Goal: Task Accomplishment & Management: Manage account settings

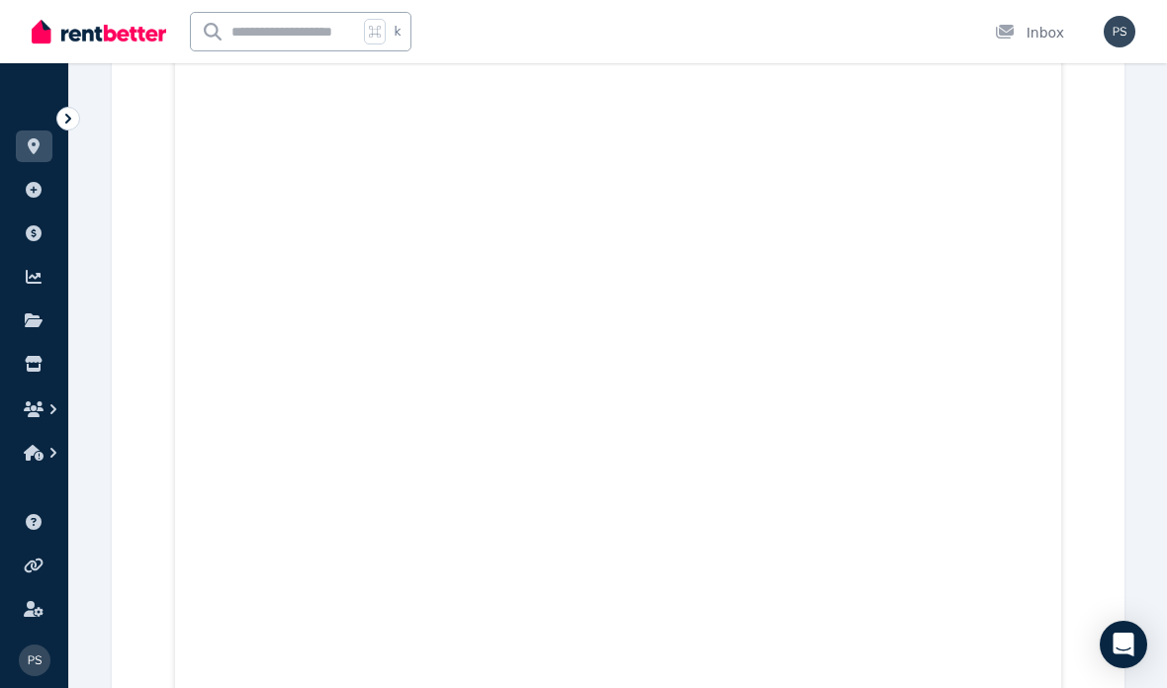
scroll to position [6874, 0]
click at [68, 115] on icon at bounding box center [68, 119] width 20 height 20
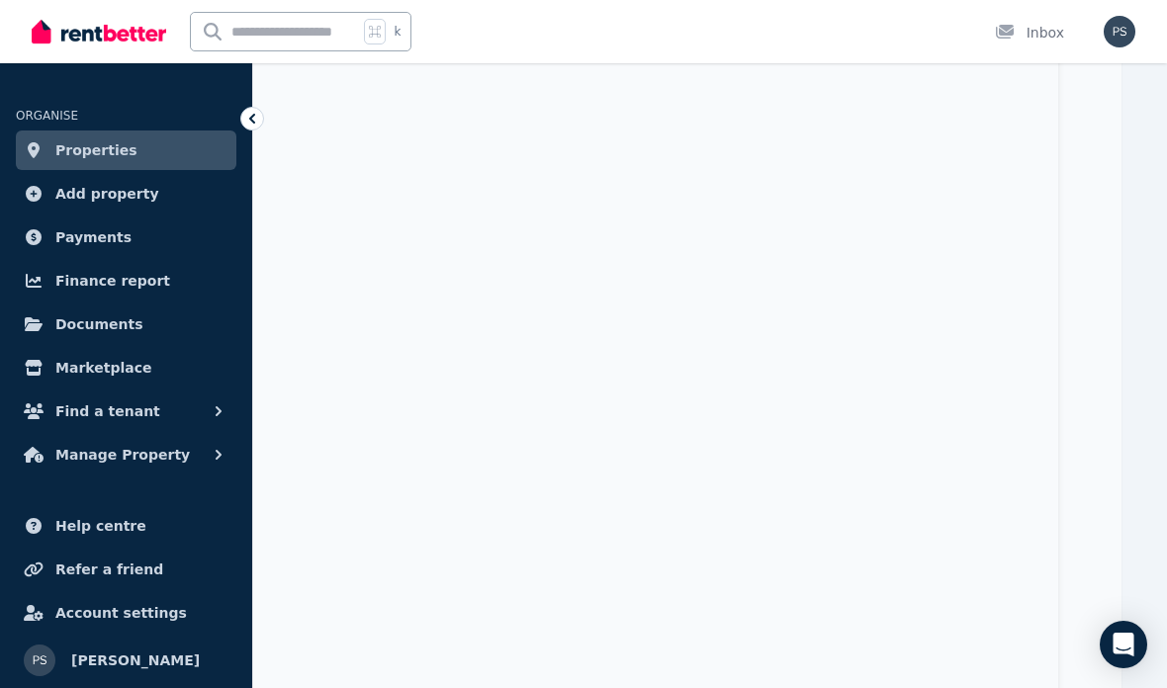
click at [64, 156] on span "Properties" at bounding box center [96, 150] width 82 height 24
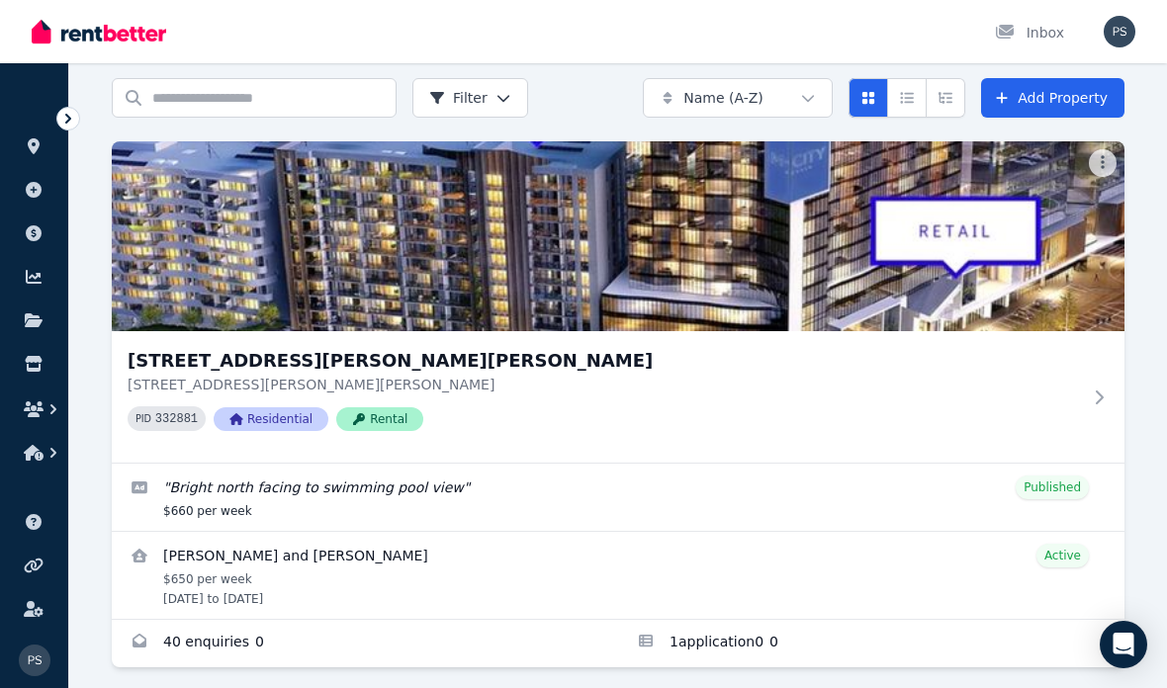
scroll to position [87, 0]
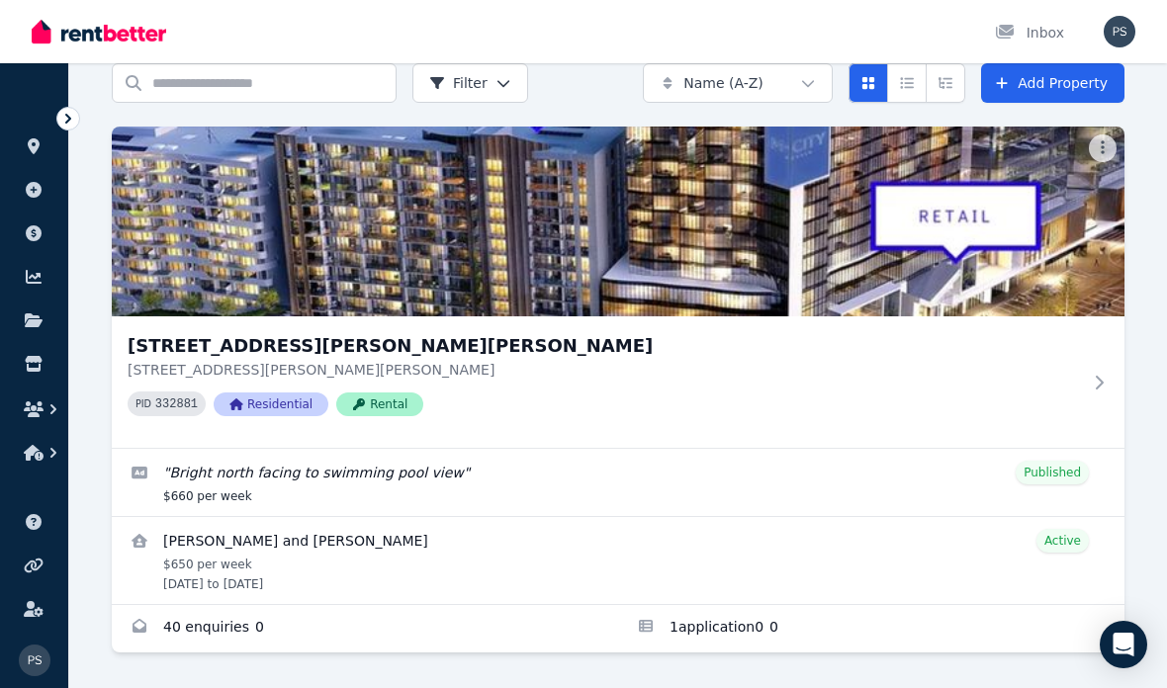
click at [699, 252] on img at bounding box center [618, 222] width 1012 height 190
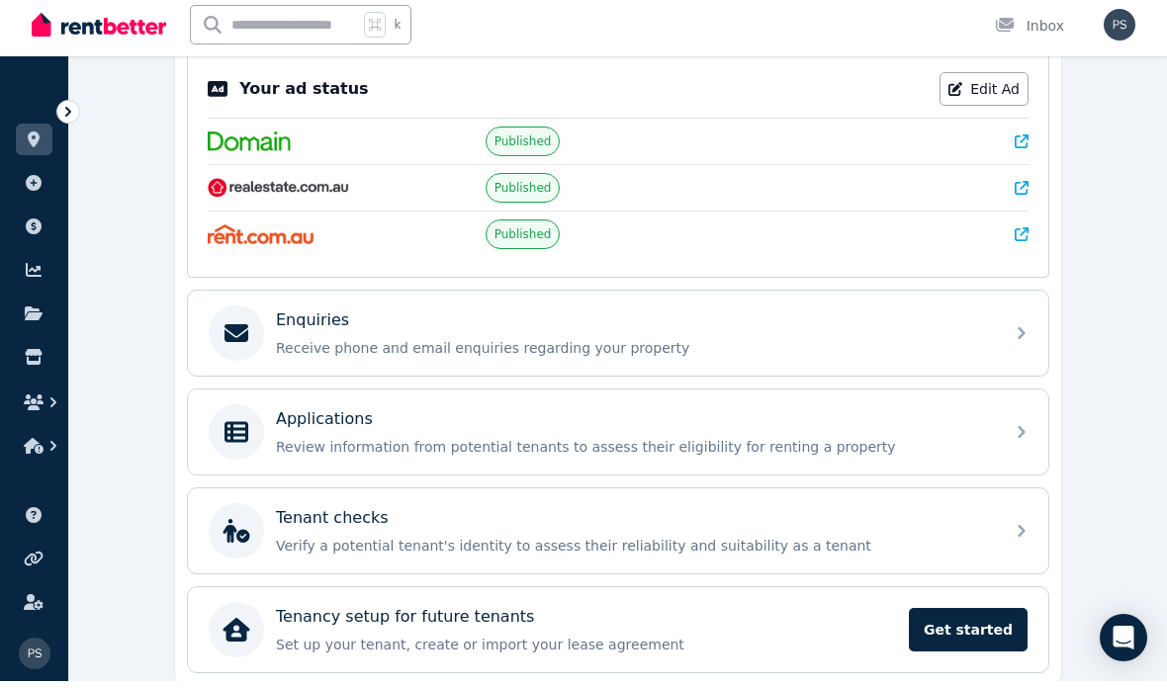
scroll to position [490, 0]
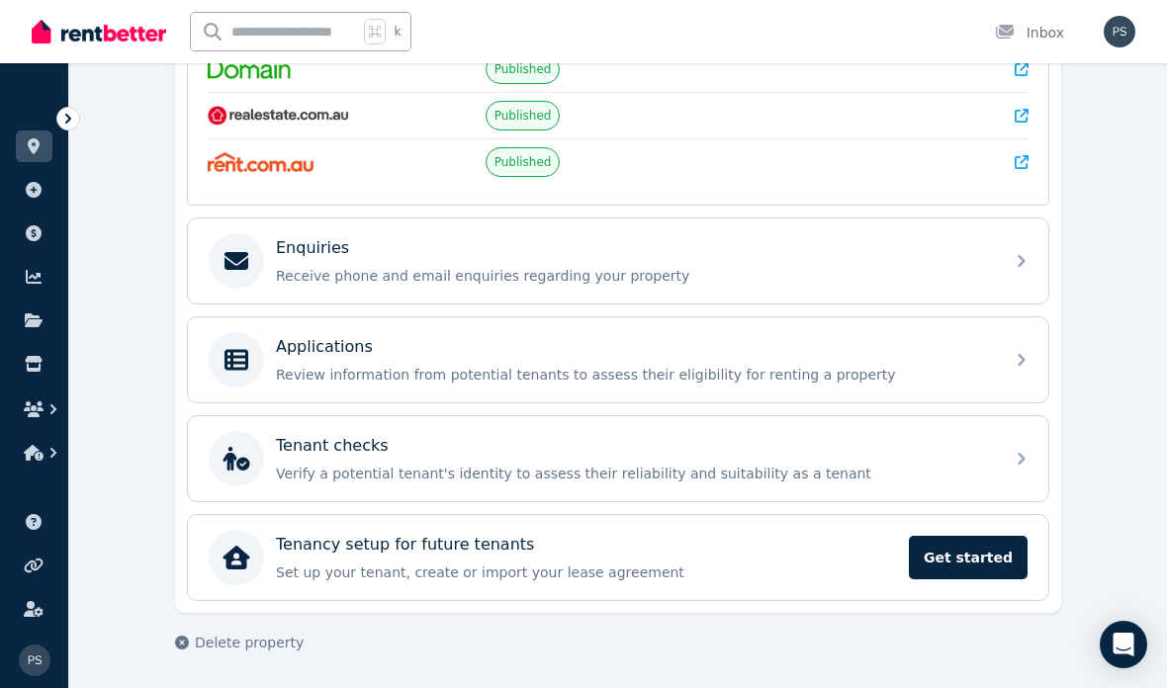
click at [1020, 263] on icon at bounding box center [1021, 261] width 24 height 24
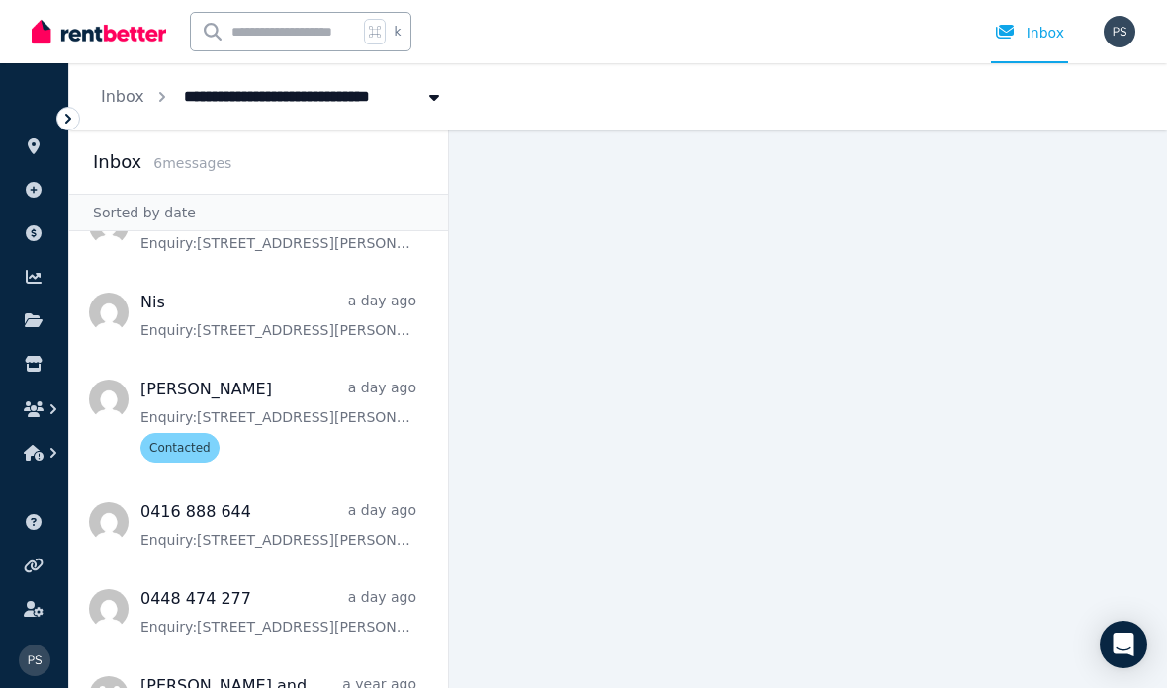
scroll to position [53, 0]
click at [314, 569] on span "Message list" at bounding box center [258, 608] width 379 height 79
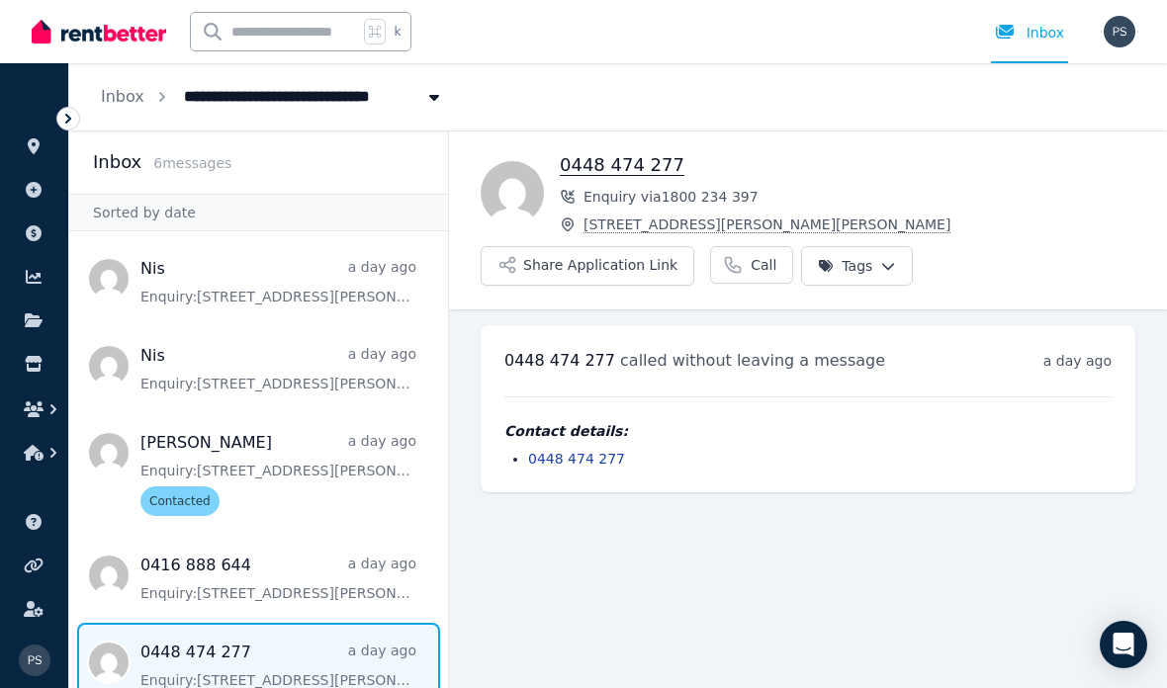
scroll to position [79, 0]
click at [297, 413] on span "Message list" at bounding box center [258, 470] width 379 height 115
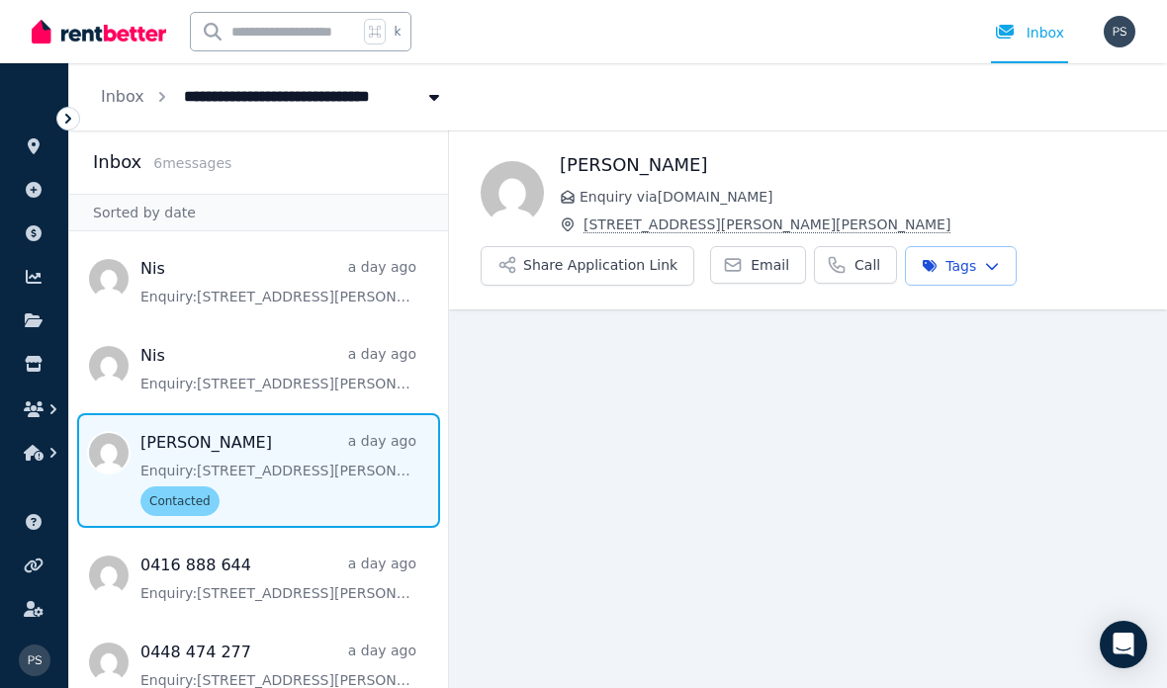
scroll to position [79, 0]
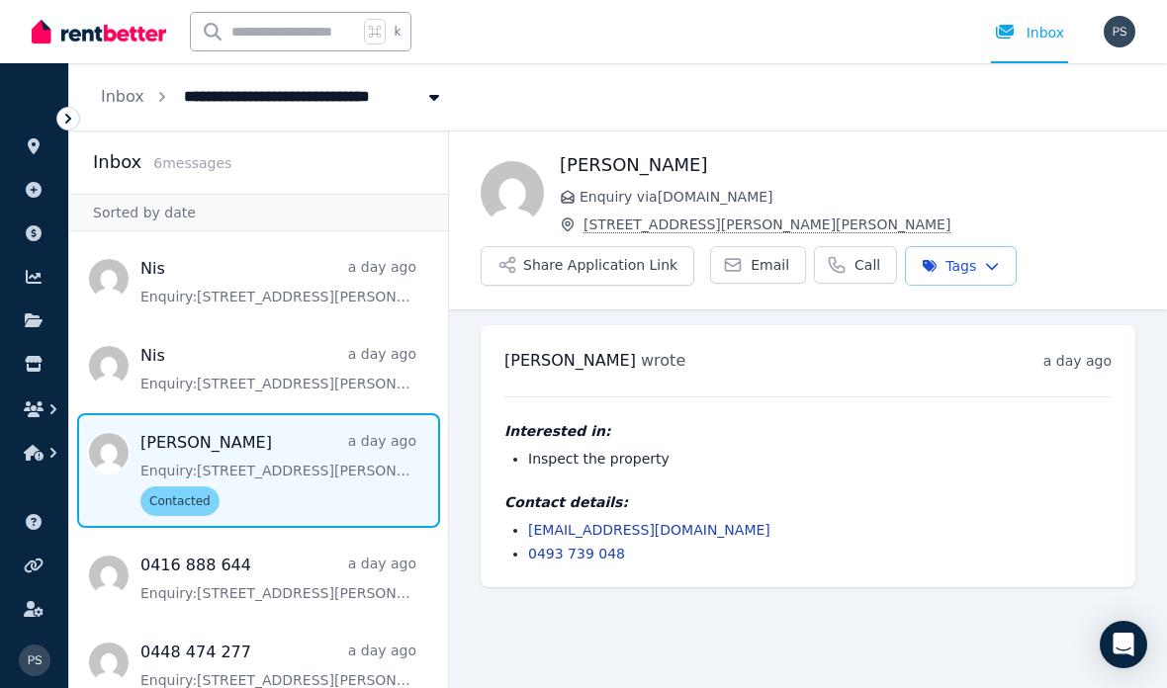
click at [36, 157] on link at bounding box center [34, 147] width 37 height 32
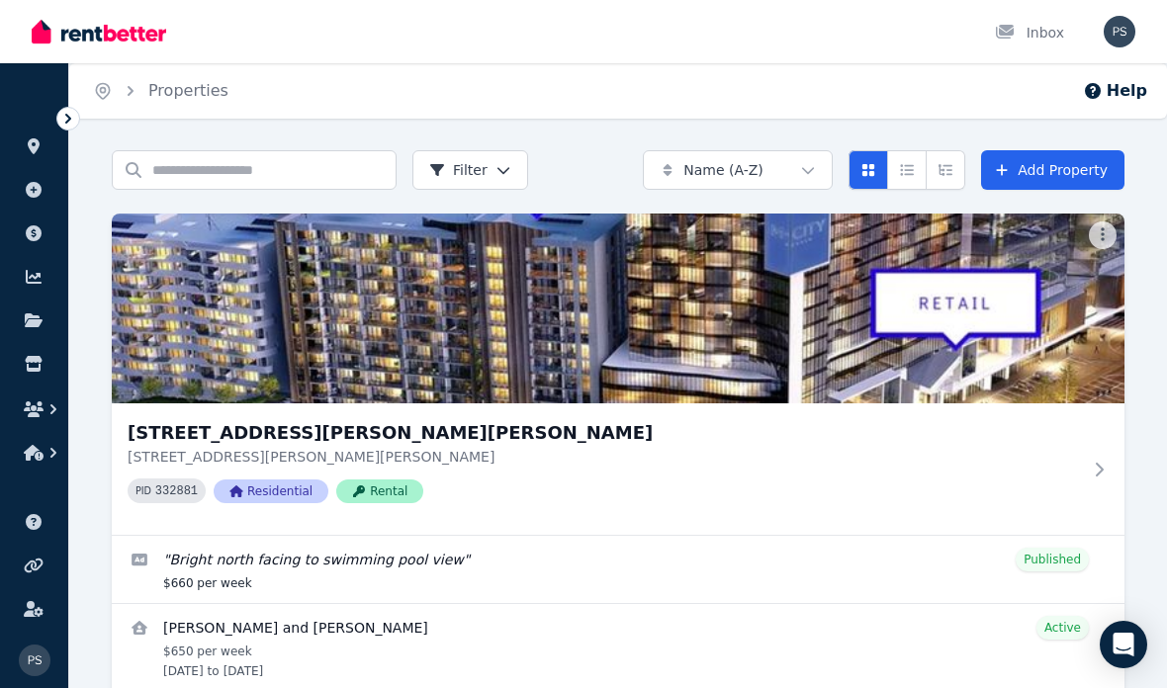
click at [630, 357] on img at bounding box center [618, 309] width 1012 height 190
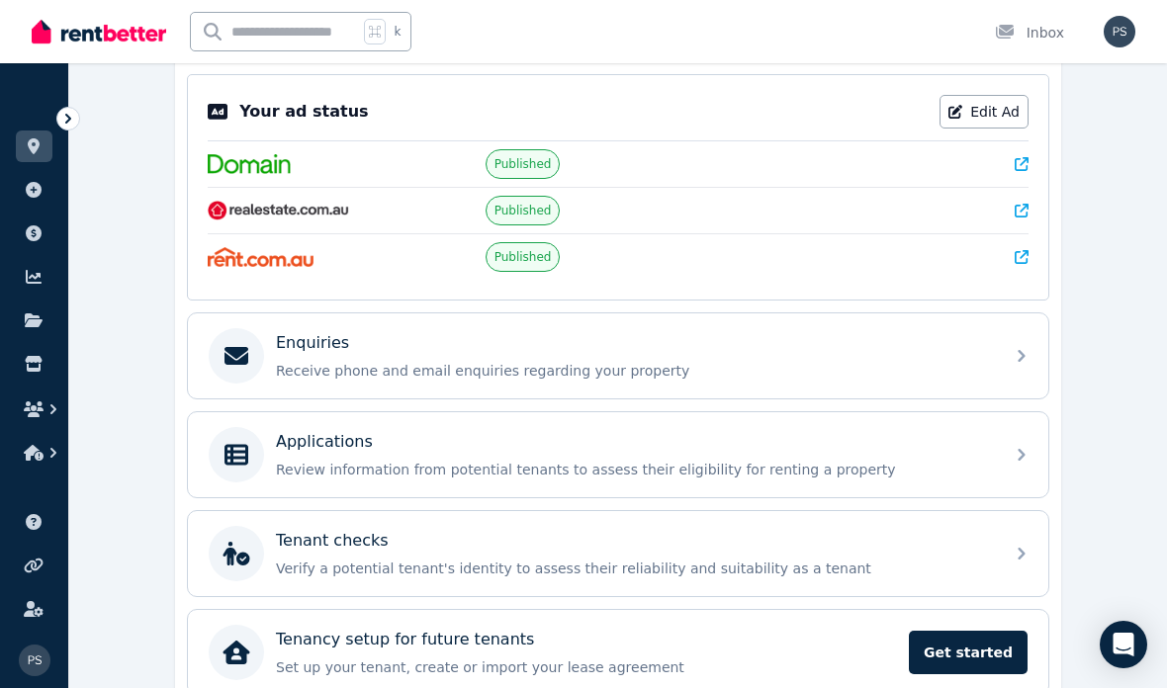
scroll to position [490, 0]
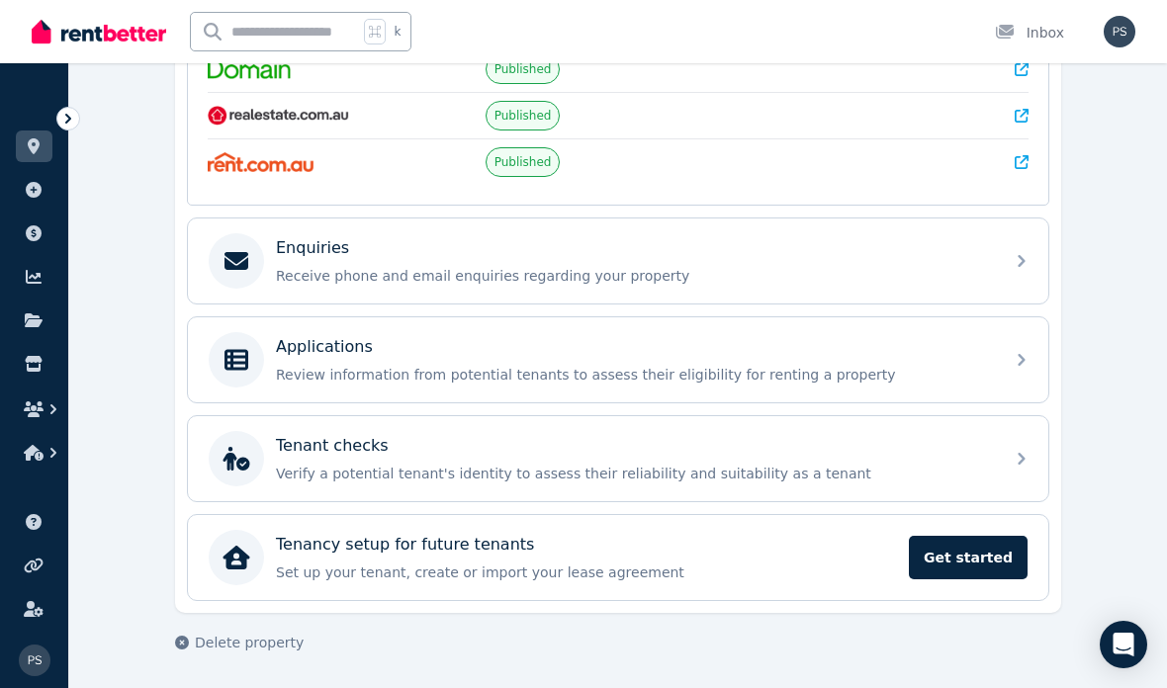
click at [1002, 246] on div "Enquiries Receive phone and email enquiries regarding your property" at bounding box center [618, 260] width 860 height 85
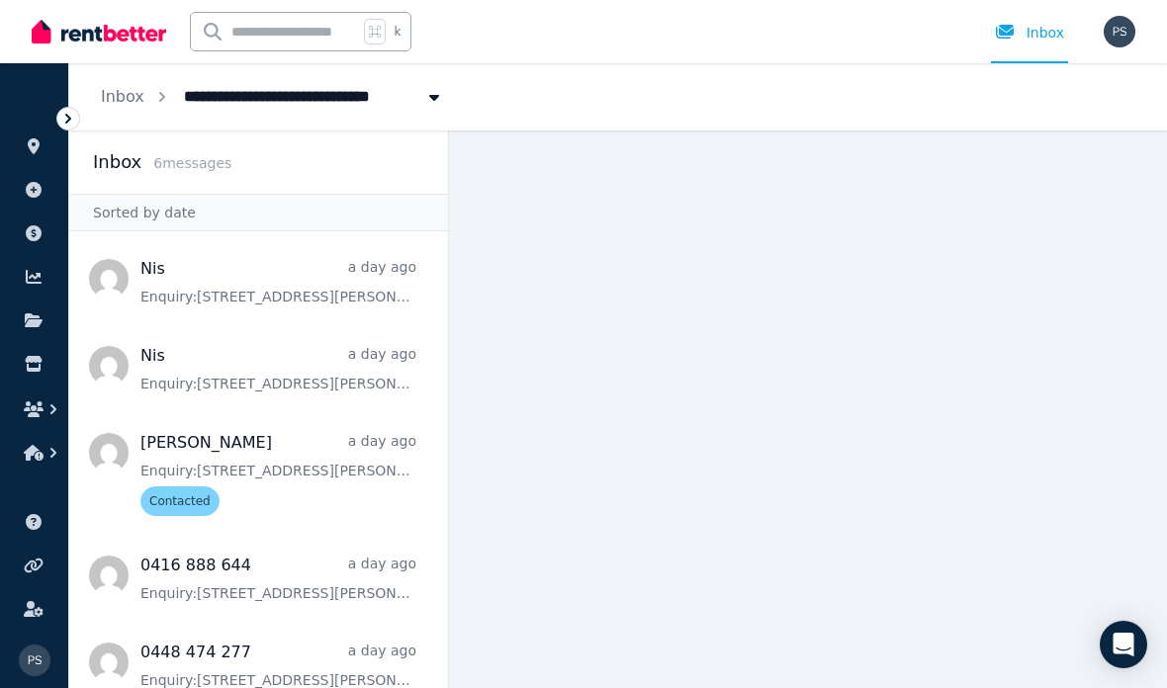
click at [35, 148] on icon at bounding box center [34, 146] width 12 height 16
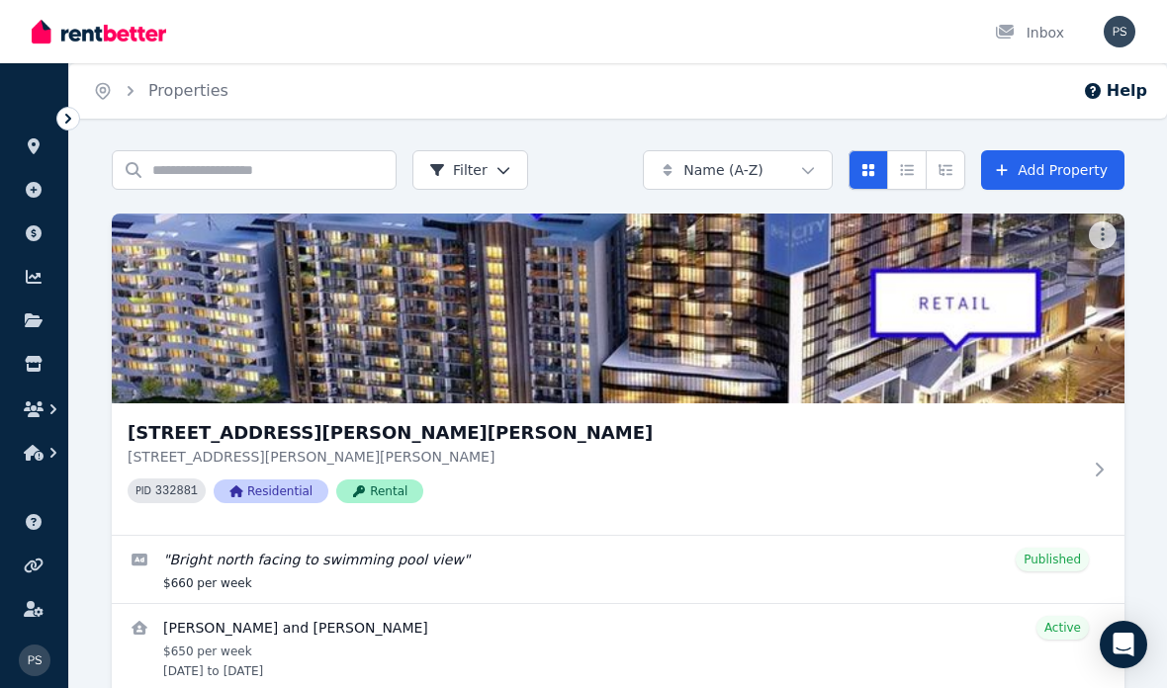
click at [443, 436] on h3 "[STREET_ADDRESS][PERSON_NAME][PERSON_NAME]" at bounding box center [604, 433] width 953 height 28
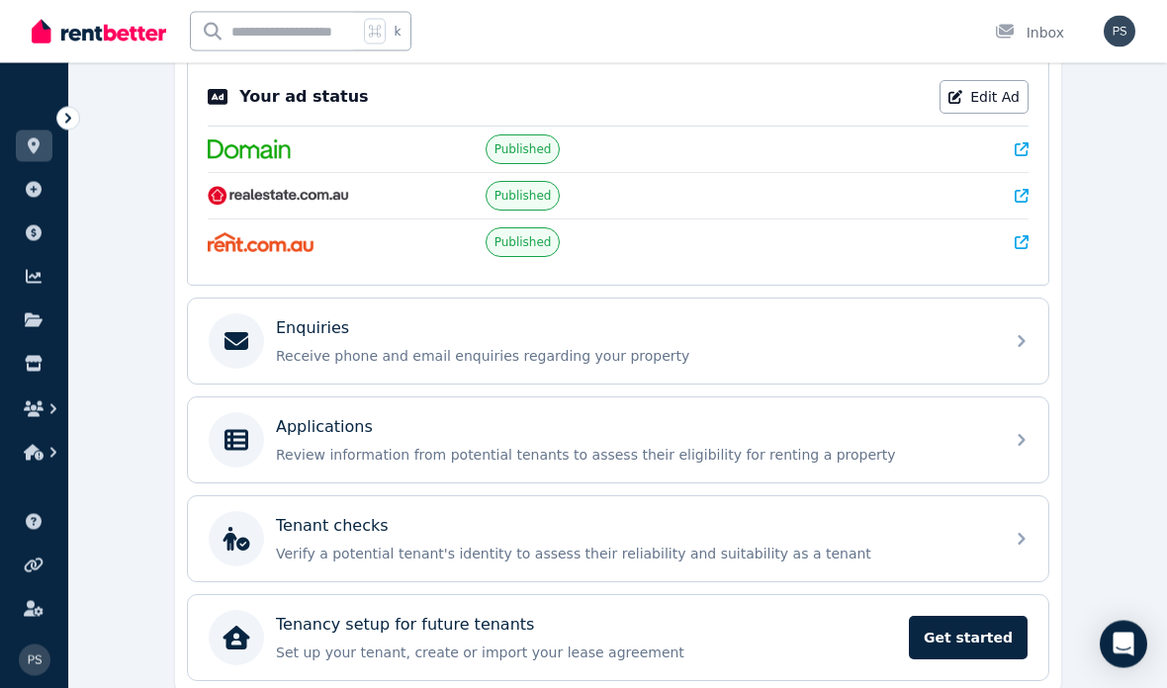
scroll to position [490, 0]
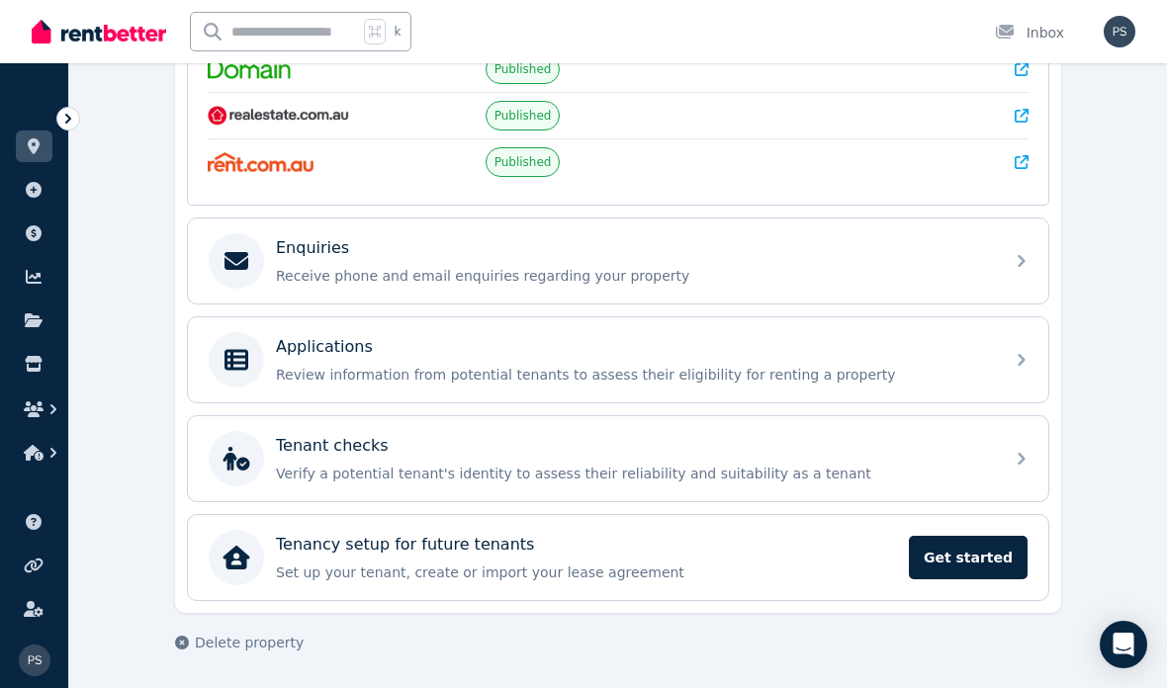
click at [1009, 363] on div "Applications Review information from potential tenants to assess their eligibil…" at bounding box center [618, 359] width 860 height 85
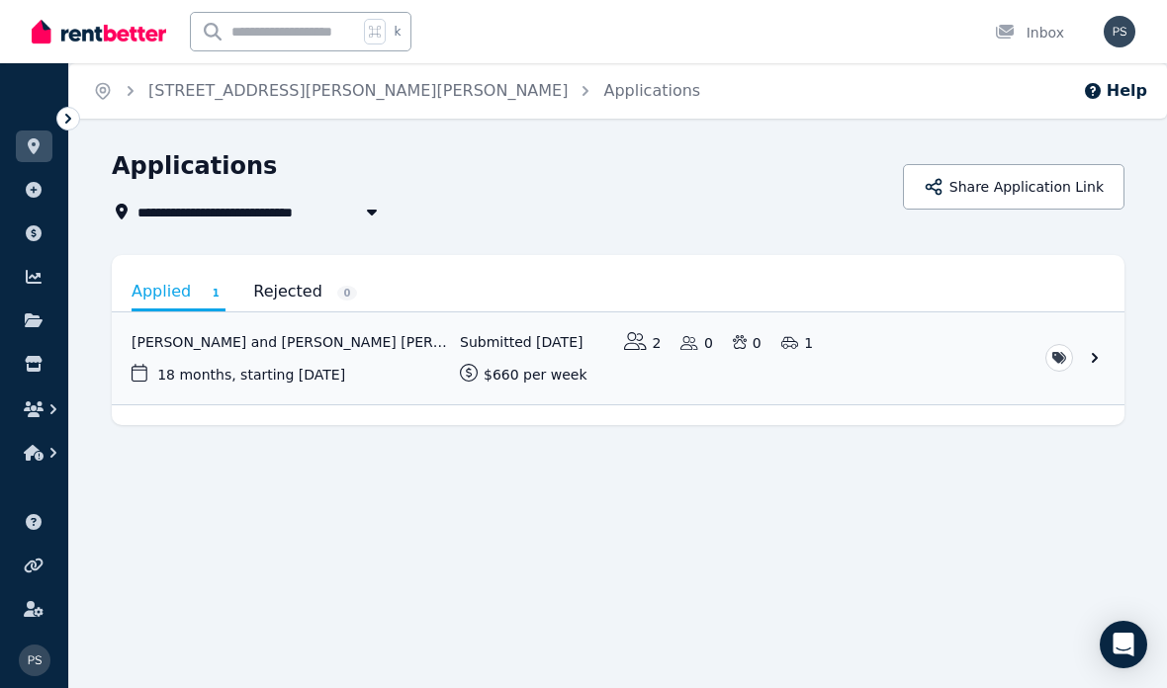
click at [876, 365] on link "View application: Zhou Lin and Thi Diem Tuyet Huynh" at bounding box center [618, 358] width 1012 height 92
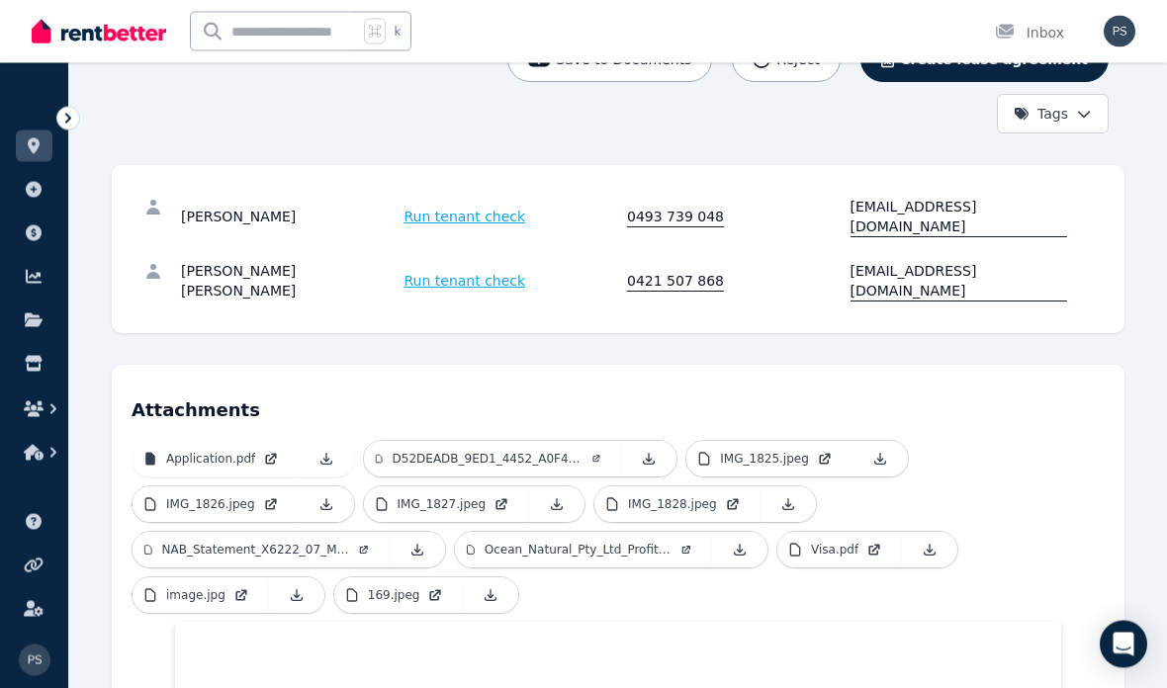
scroll to position [309, 0]
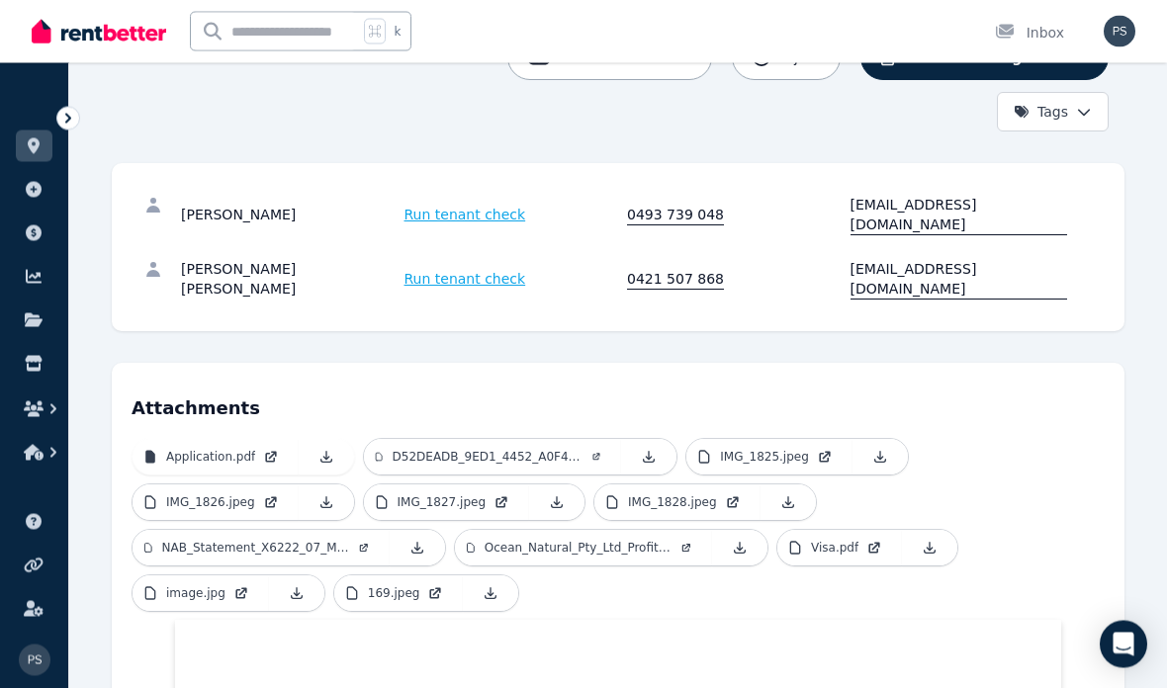
click at [852, 541] on p "Visa.pdf" at bounding box center [834, 549] width 47 height 16
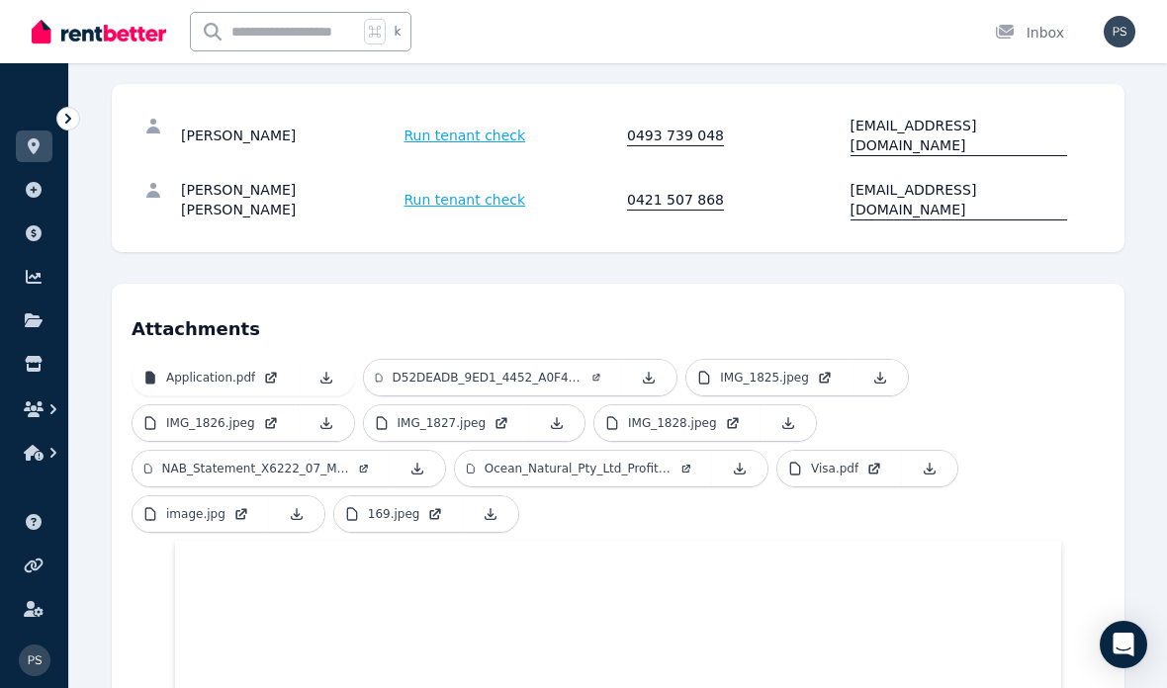
click at [243, 508] on icon at bounding box center [242, 512] width 8 height 8
click at [660, 461] on p "Ocean_Natural_Pty_Ltd_Profit_and_Loss.pdf" at bounding box center [578, 469] width 189 height 16
click at [463, 496] on link at bounding box center [490, 514] width 55 height 36
click at [431, 506] on icon at bounding box center [435, 514] width 16 height 16
click at [245, 506] on icon at bounding box center [241, 514] width 16 height 16
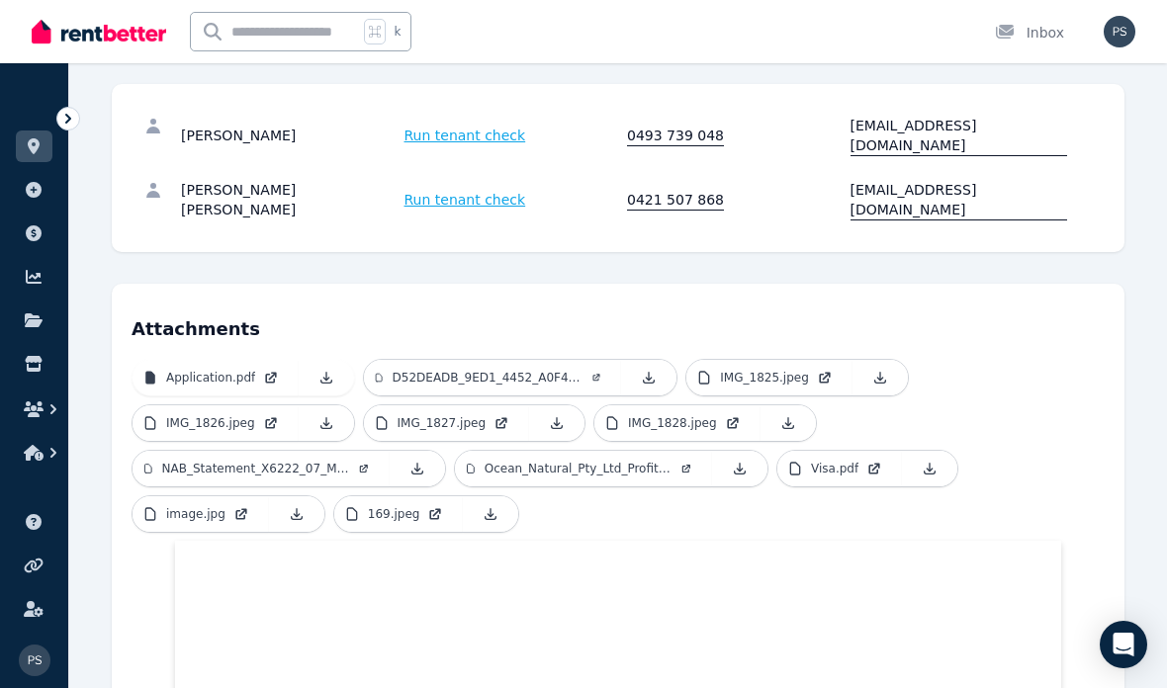
click at [620, 461] on p "Ocean_Natural_Pty_Ltd_Profit_and_Loss.pdf" at bounding box center [578, 469] width 189 height 16
click at [279, 461] on p "NAB_Statement_X6222_07_May_2025_2.pdf" at bounding box center [256, 469] width 189 height 16
click at [658, 415] on p "IMG_1828.jpeg" at bounding box center [672, 423] width 89 height 16
click at [553, 370] on p "D52DEADB_9ED1_4452_A0F4_63CD27029B05.pdf" at bounding box center [488, 378] width 191 height 16
